Goal: Task Accomplishment & Management: Manage account settings

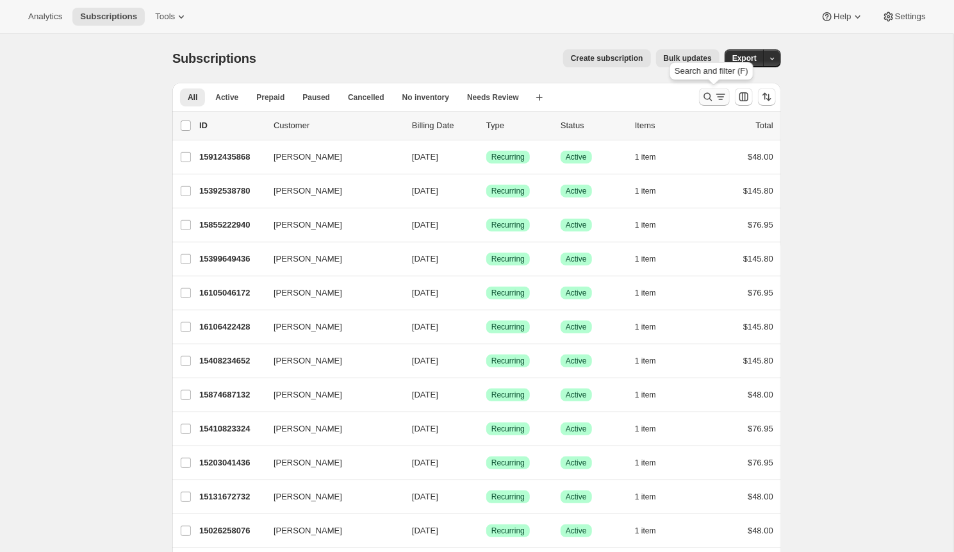
click at [711, 92] on icon "Search and filter results" at bounding box center [708, 96] width 13 height 13
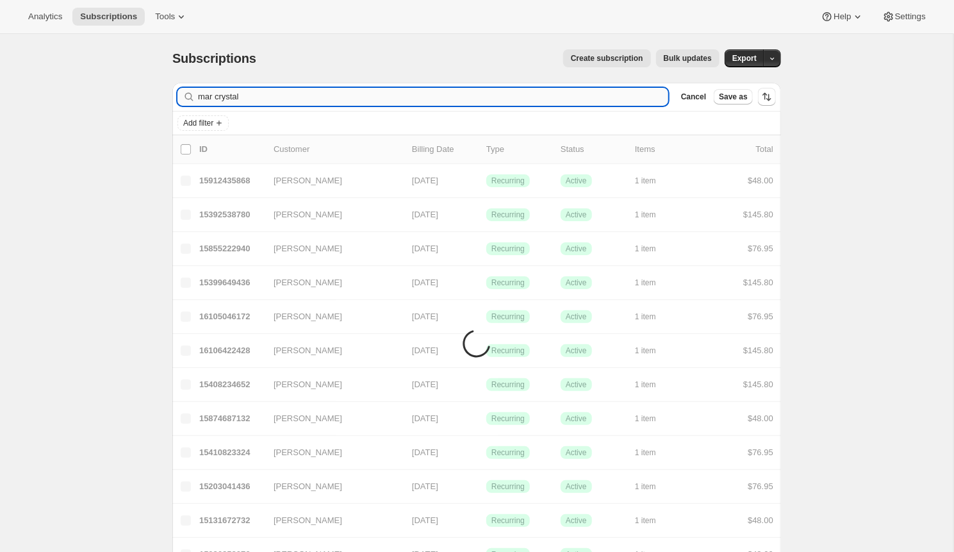
drag, startPoint x: 208, startPoint y: 107, endPoint x: 212, endPoint y: 99, distance: 8.9
click at [212, 99] on input "mar crystal" at bounding box center [433, 97] width 470 height 18
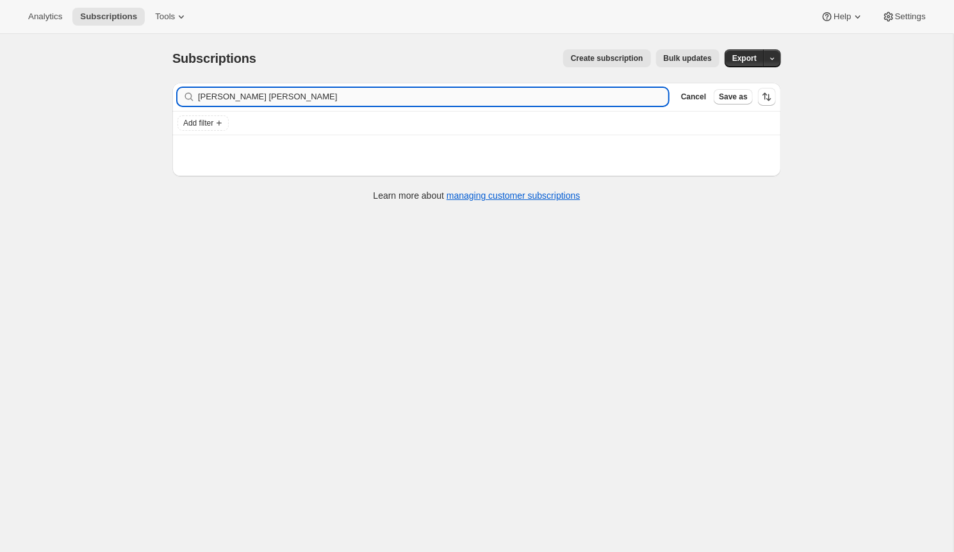
drag, startPoint x: 212, startPoint y: 148, endPoint x: 263, endPoint y: 97, distance: 72.1
click at [263, 97] on input "[PERSON_NAME] [PERSON_NAME]" at bounding box center [433, 97] width 470 height 18
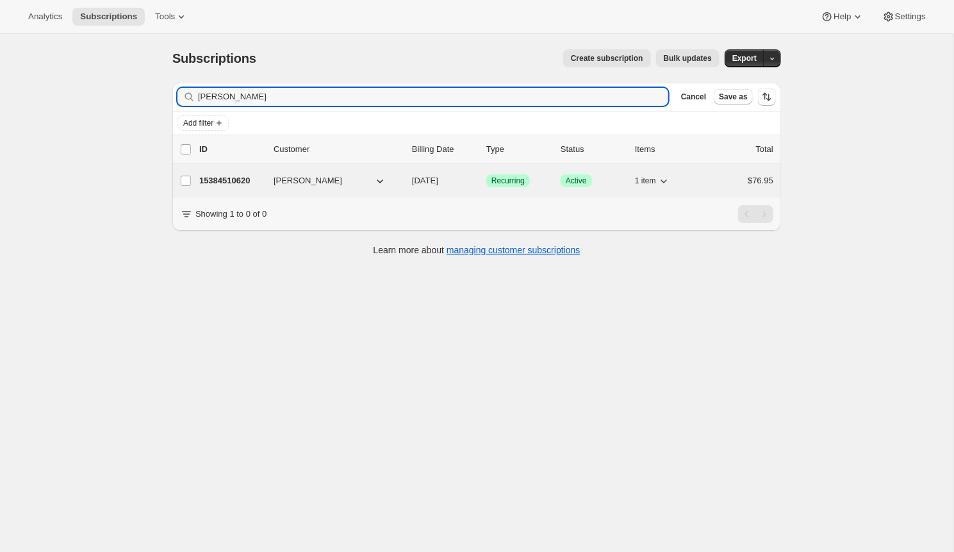
type input "[PERSON_NAME]"
click at [210, 174] on p "15384510620" at bounding box center [231, 180] width 64 height 13
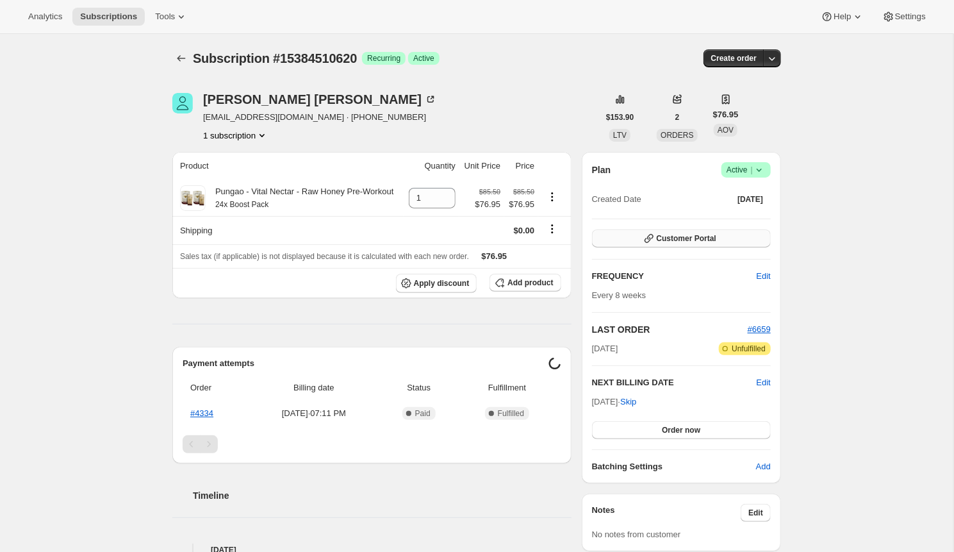
click at [699, 241] on span "Customer Portal" at bounding box center [687, 238] width 60 height 10
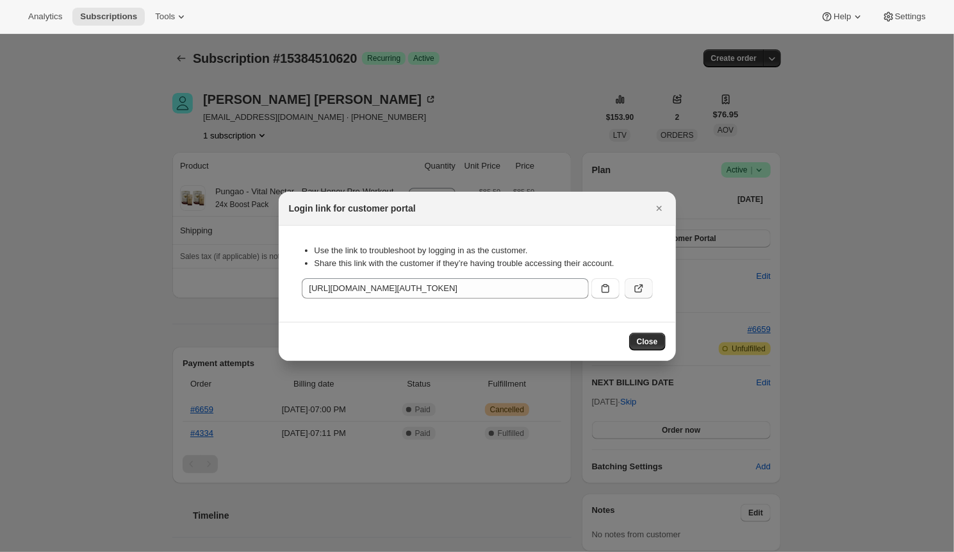
click at [639, 280] on button ":rco:" at bounding box center [639, 288] width 28 height 21
